Goal: Check status

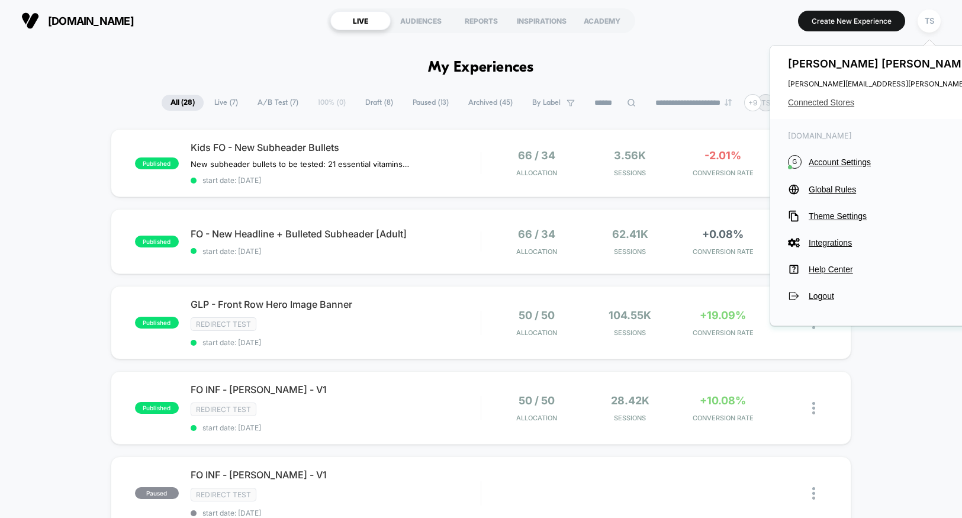
click at [818, 100] on span "Connected Stores" at bounding box center [905, 102] width 235 height 9
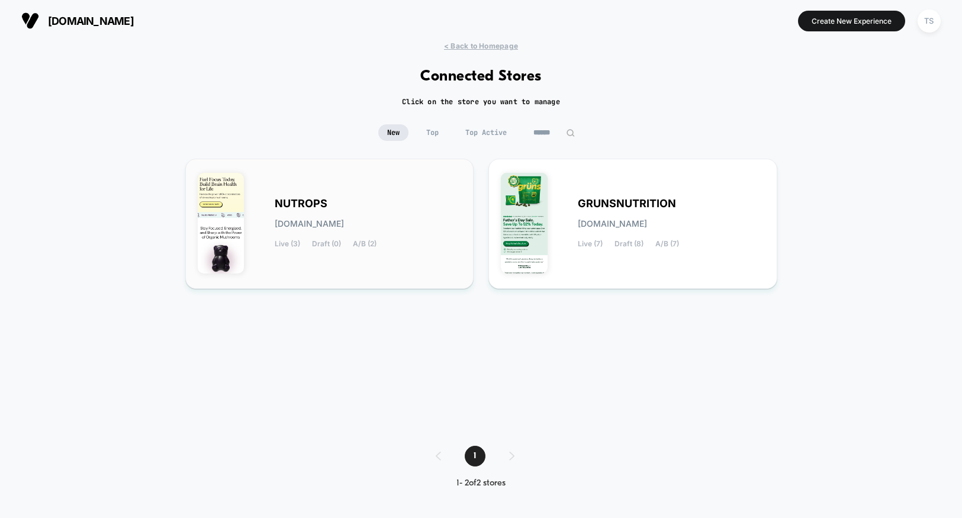
click at [384, 204] on div "NUTROPS [DOMAIN_NAME] Live (3) Draft (0) A/B (2)" at bounding box center [368, 223] width 187 height 49
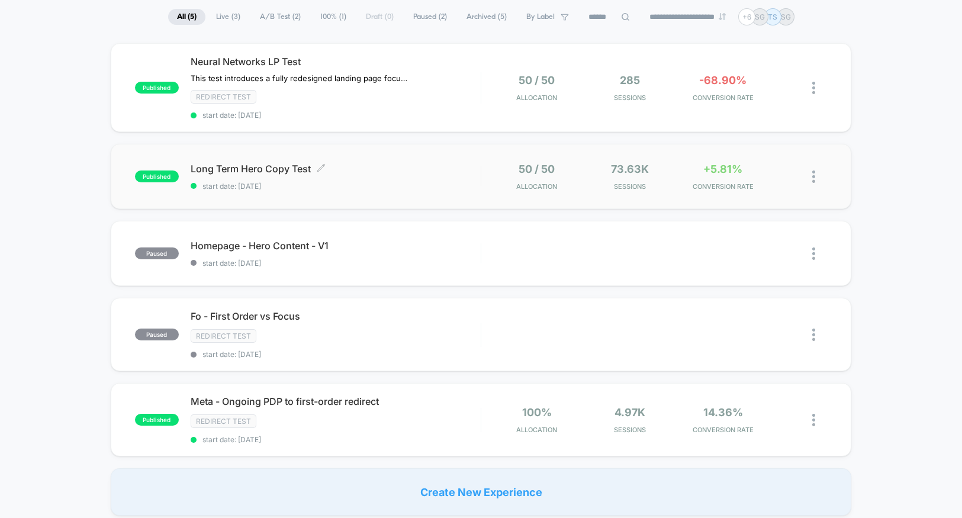
scroll to position [102, 0]
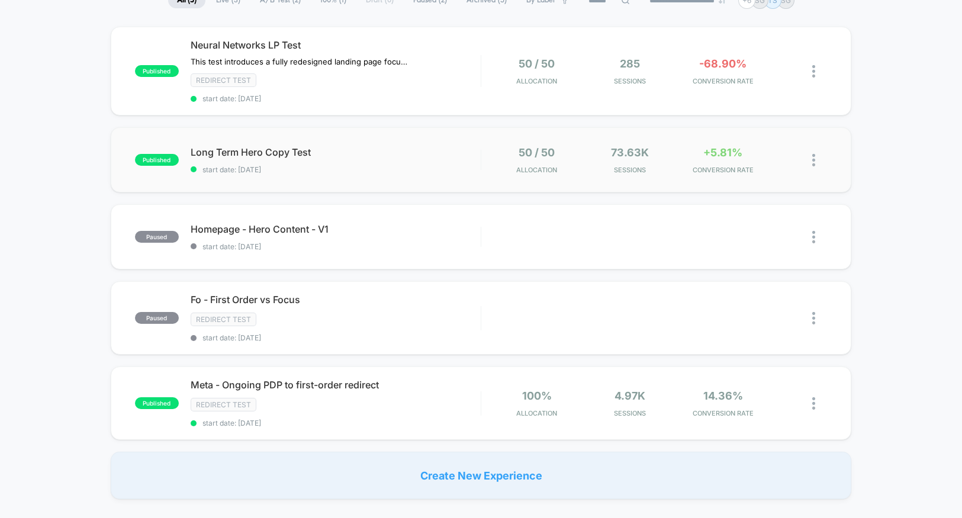
click at [386, 169] on span "start date: [DATE]" at bounding box center [336, 169] width 290 height 9
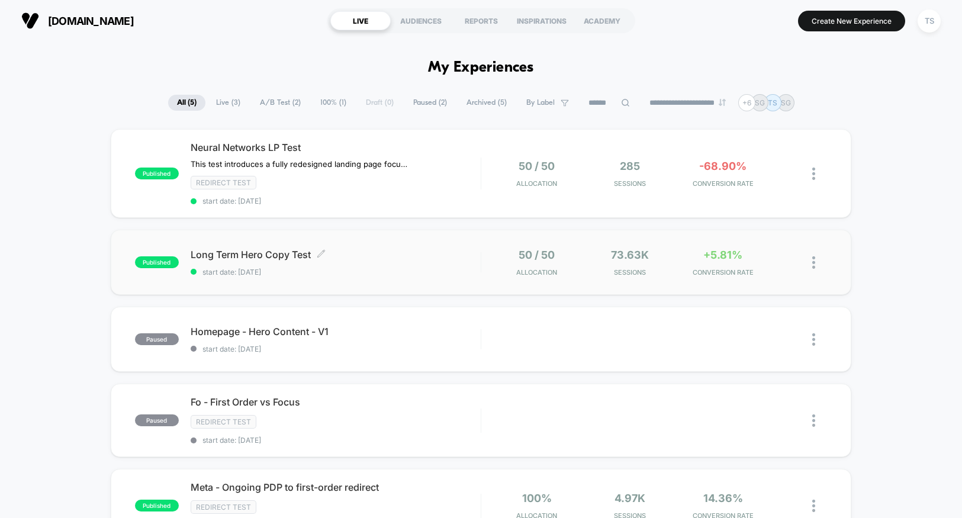
click at [469, 253] on span "Long Term Hero Copy Test Click to edit experience details" at bounding box center [336, 255] width 290 height 12
click at [811, 264] on div at bounding box center [807, 263] width 37 height 28
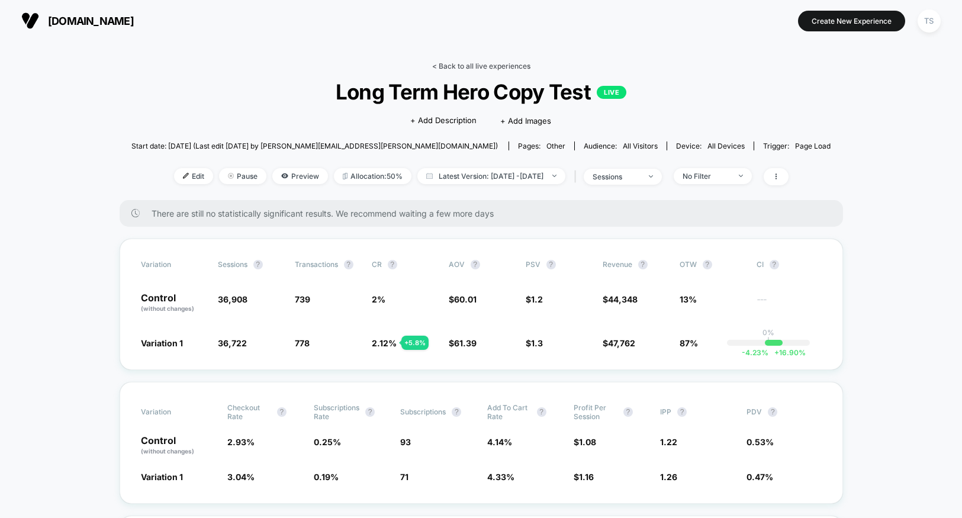
click at [503, 65] on link "< Back to all live experiences" at bounding box center [481, 66] width 98 height 9
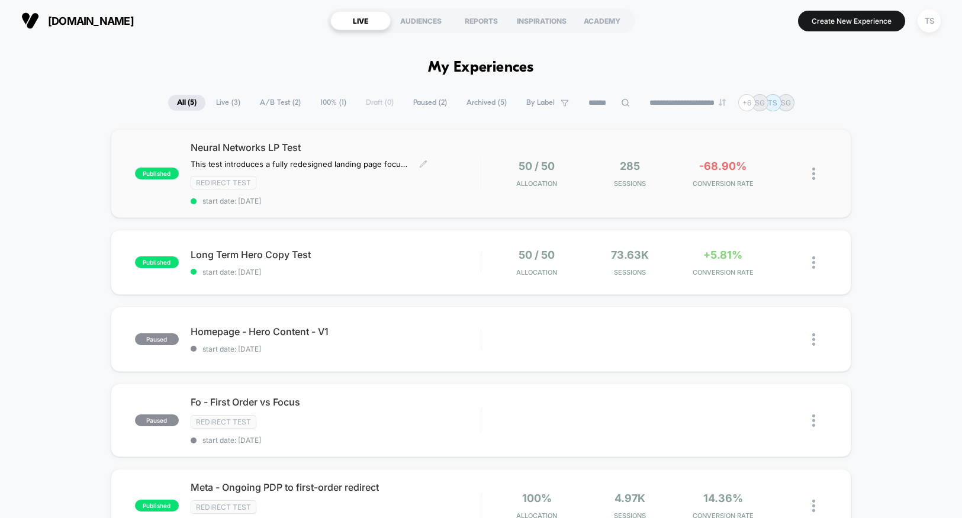
click at [470, 184] on div "Redirect Test" at bounding box center [336, 183] width 290 height 14
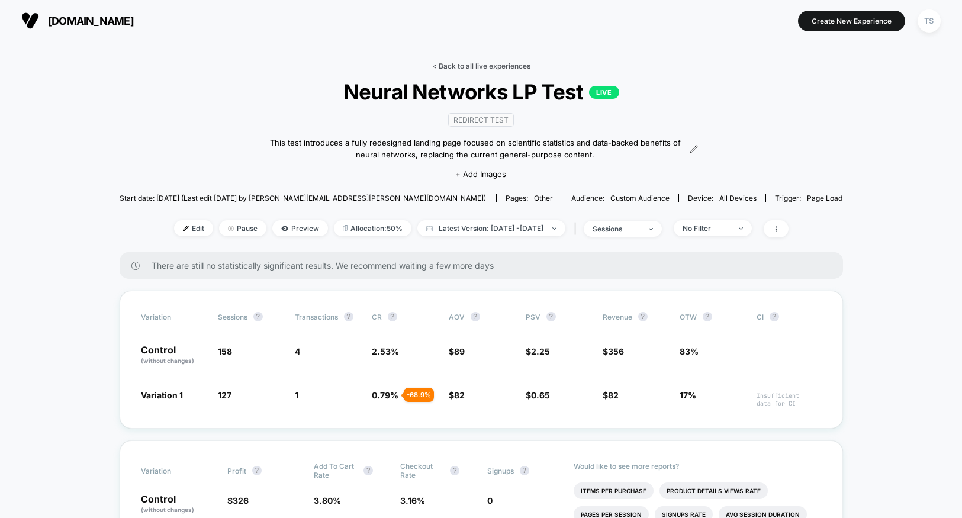
click at [460, 65] on link "< Back to all live experiences" at bounding box center [481, 66] width 98 height 9
